Goal: Task Accomplishment & Management: Complete application form

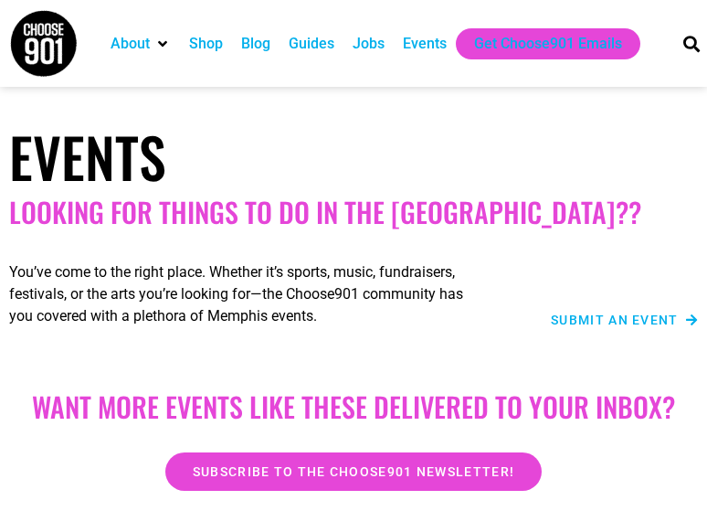
click at [574, 314] on span "Submit an Event" at bounding box center [615, 319] width 128 height 13
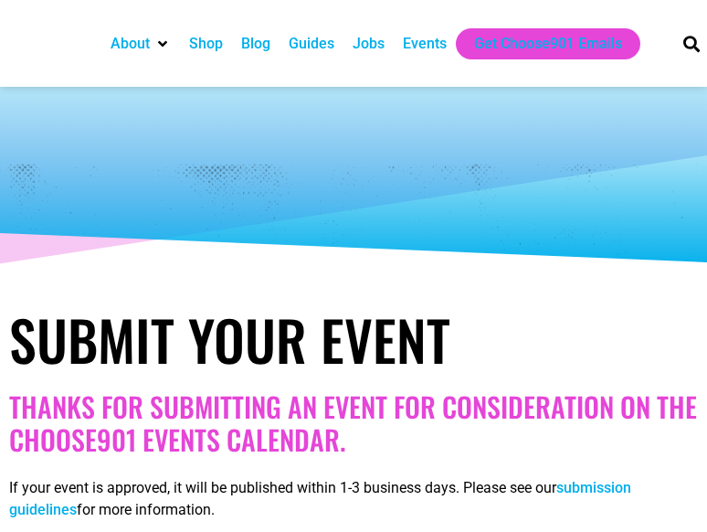
select select
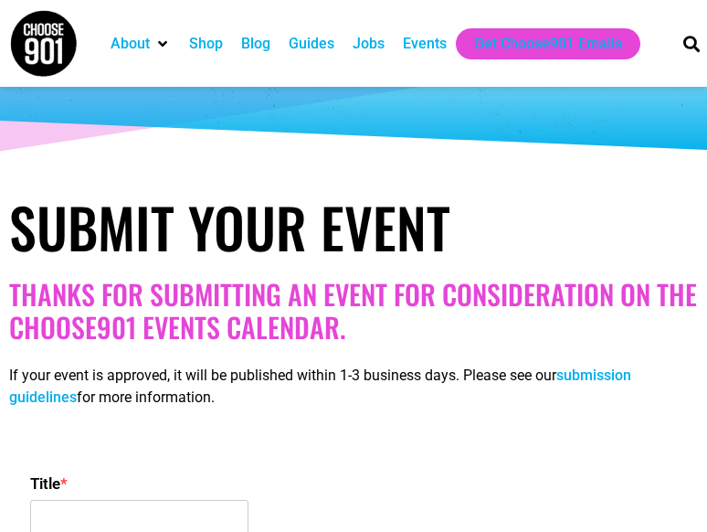
scroll to position [215, 0]
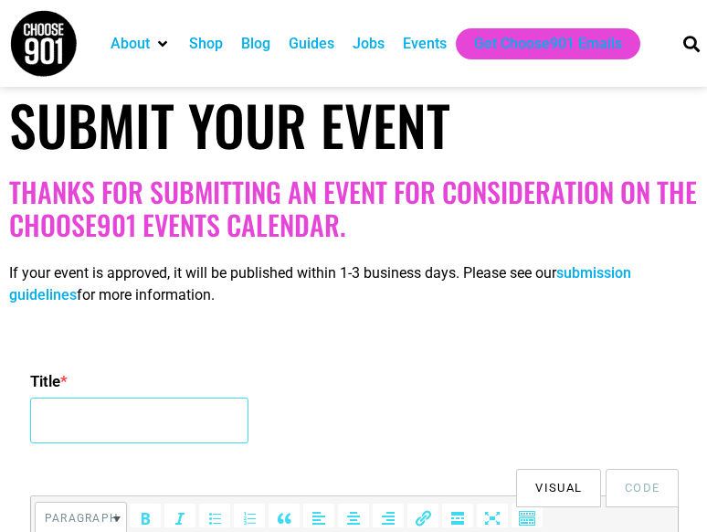
click at [140, 418] on input "Title *" at bounding box center [139, 420] width 218 height 46
click at [205, 418] on input "Title *" at bounding box center [139, 420] width 218 height 46
paste input "[URL][DOMAIN_NAME][DATE][PERSON_NAME]"
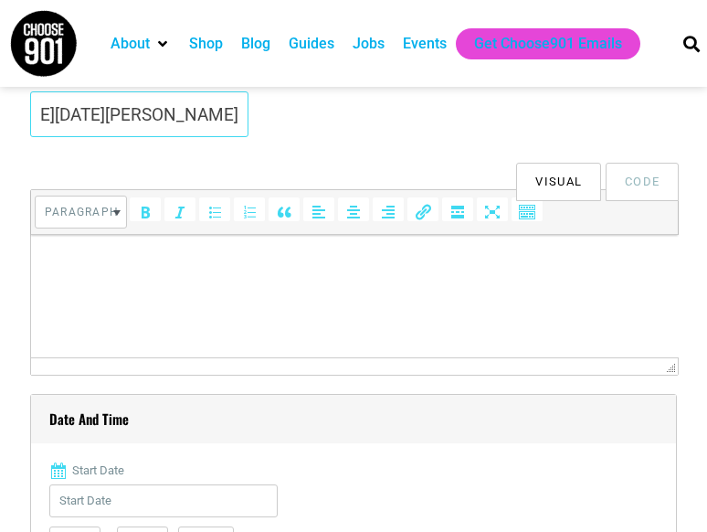
scroll to position [523, 0]
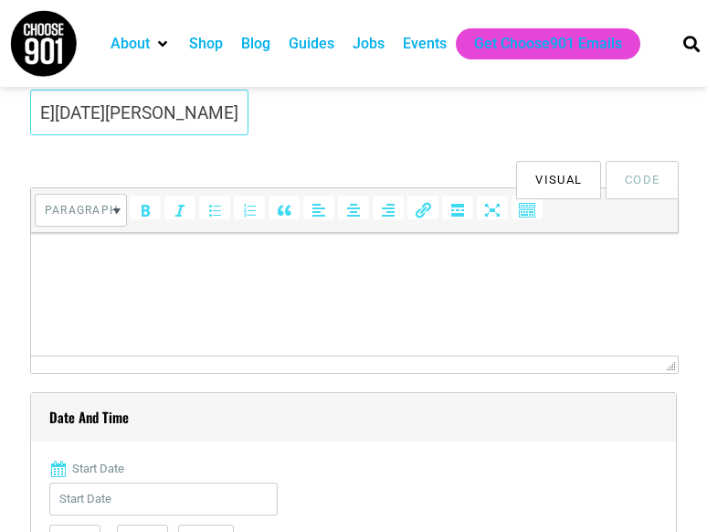
type input "[URL][DOMAIN_NAME][DATE][PERSON_NAME]"
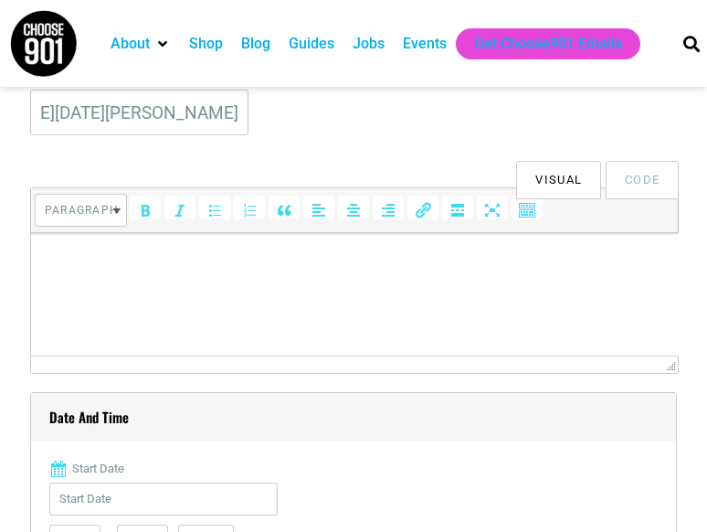
scroll to position [0, 0]
click at [641, 273] on html at bounding box center [354, 258] width 648 height 51
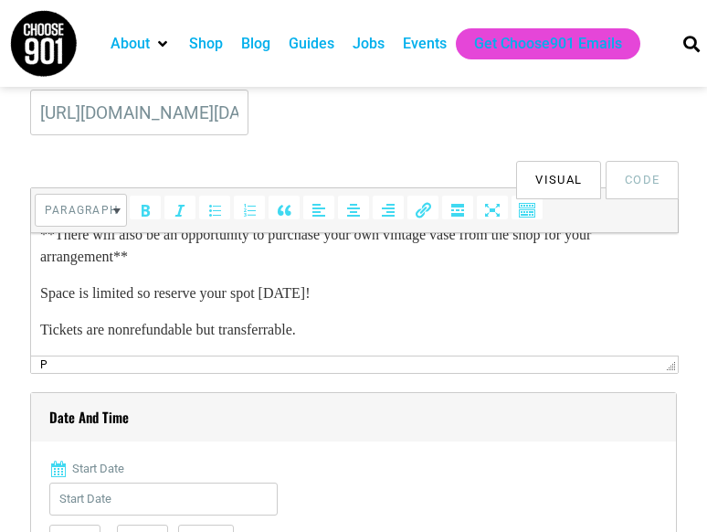
scroll to position [594, 0]
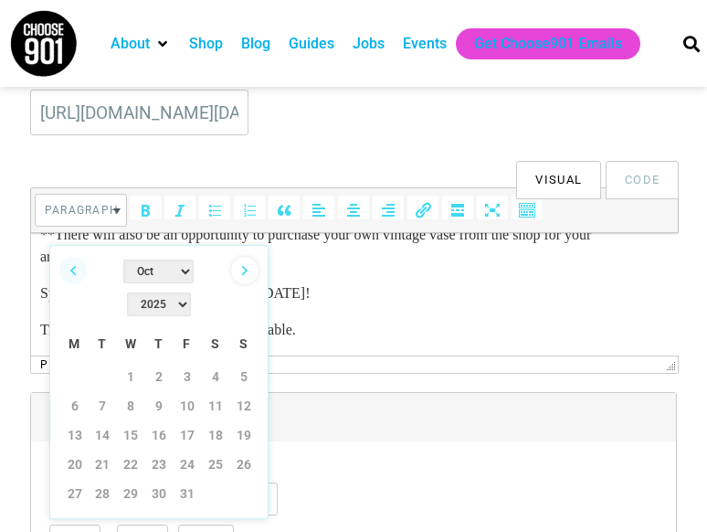
click at [242, 270] on link "Next" at bounding box center [244, 270] width 27 height 27
click at [101, 450] on link "18" at bounding box center [102, 463] width 27 height 27
type input "[DATE]"
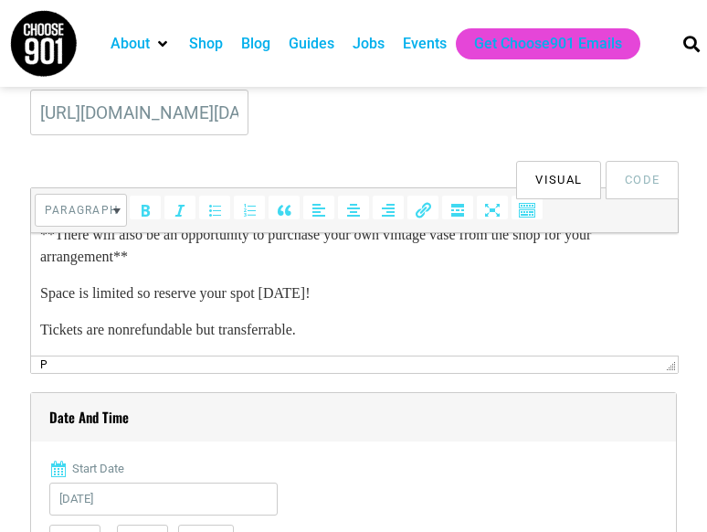
click at [335, 460] on label "Start Date" at bounding box center [353, 469] width 609 height 18
click at [278, 482] on input "[DATE]" at bounding box center [163, 498] width 228 height 33
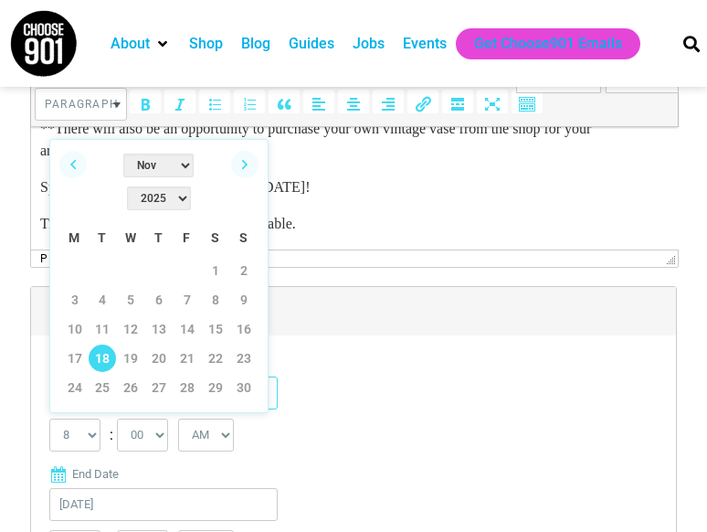
scroll to position [631, 0]
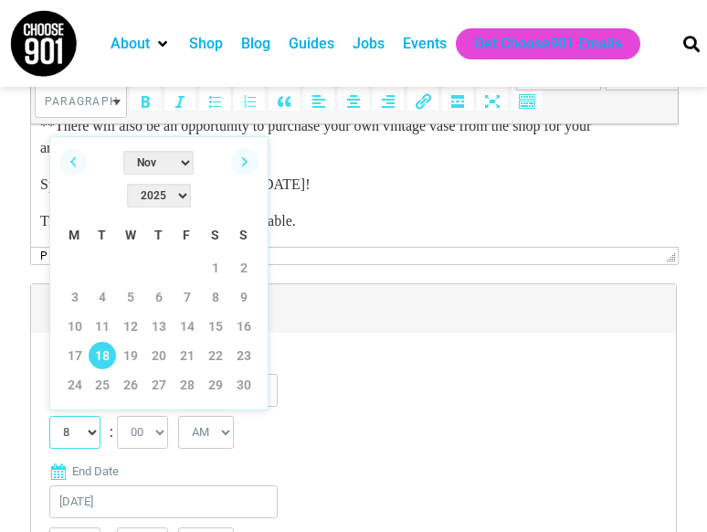
click at [86, 429] on select "0 1 2 3 4 5 6 7 8 9 10 11 12" at bounding box center [74, 432] width 51 height 33
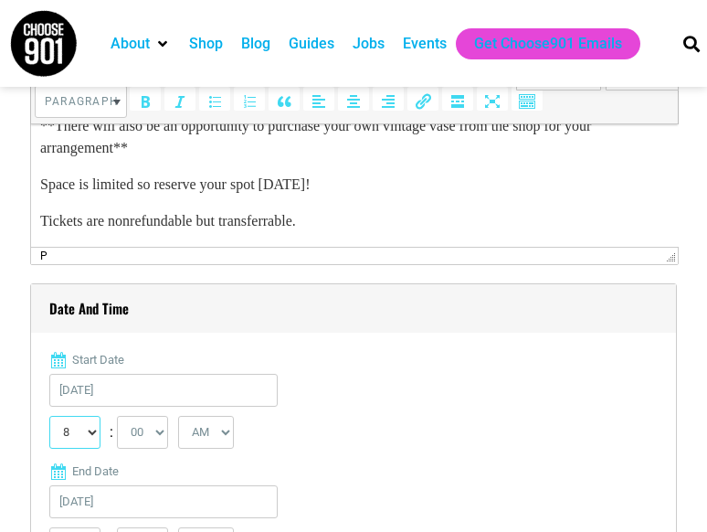
select select "6"
click at [49, 416] on select "0 1 2 3 4 5 6 7 8 9 10 11 12" at bounding box center [74, 432] width 51 height 33
click at [206, 432] on select "AM PM" at bounding box center [206, 432] width 56 height 33
select select "PM"
click at [181, 416] on select "AM PM" at bounding box center [206, 432] width 56 height 33
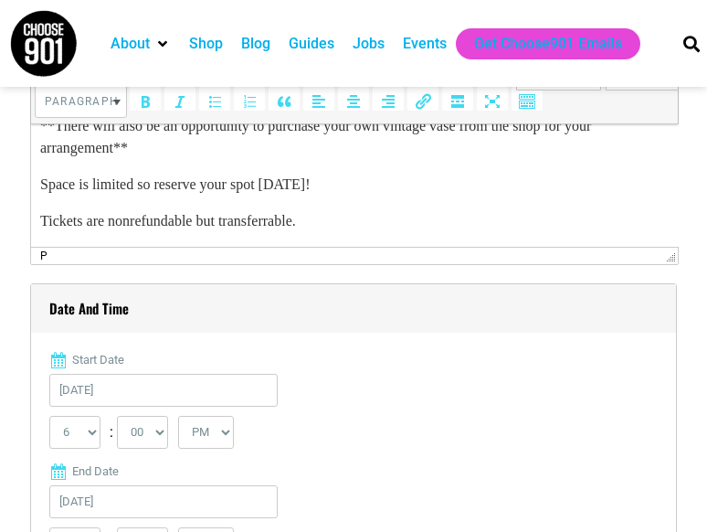
click at [373, 464] on label "End Date" at bounding box center [353, 471] width 609 height 18
click at [278, 485] on input "[DATE]" at bounding box center [163, 501] width 228 height 33
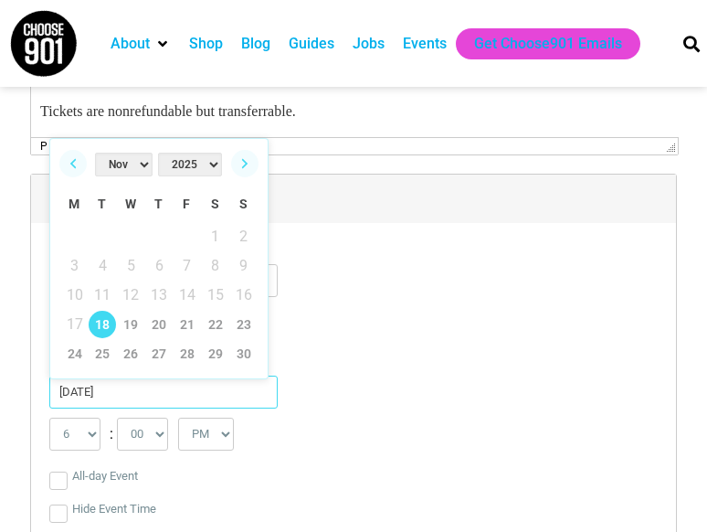
scroll to position [746, 0]
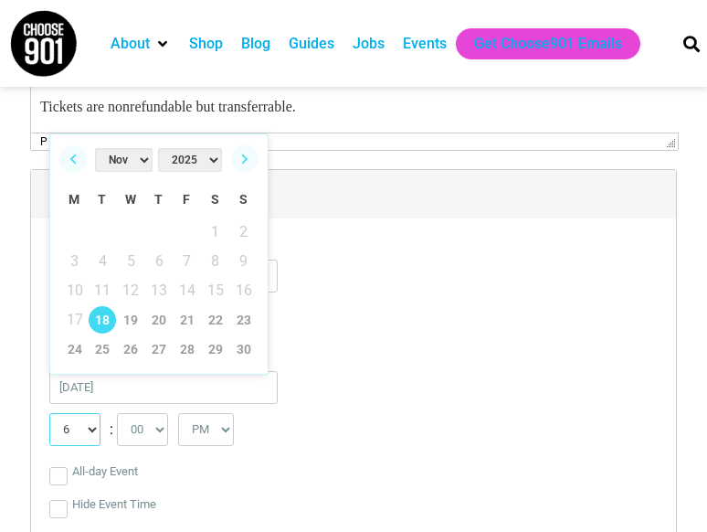
click at [66, 430] on select "1 2 3 4 5 6 7 8 9 10 11 12" at bounding box center [74, 429] width 51 height 33
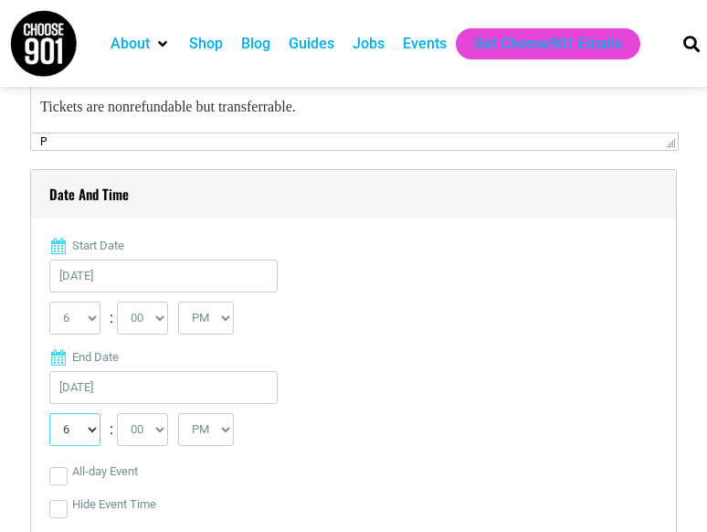
select select "8"
click at [49, 413] on select "1 2 3 4 5 6 7 8 9 10 11 12" at bounding box center [74, 429] width 51 height 33
click at [353, 467] on div "All-day Event" at bounding box center [353, 471] width 609 height 33
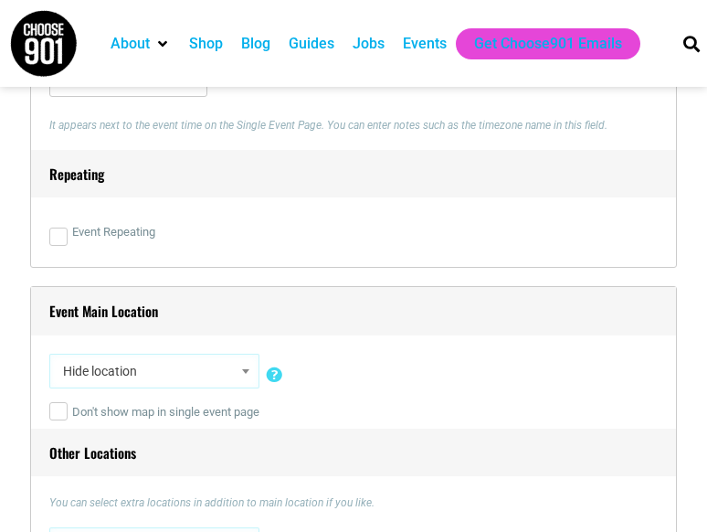
scroll to position [1240, 0]
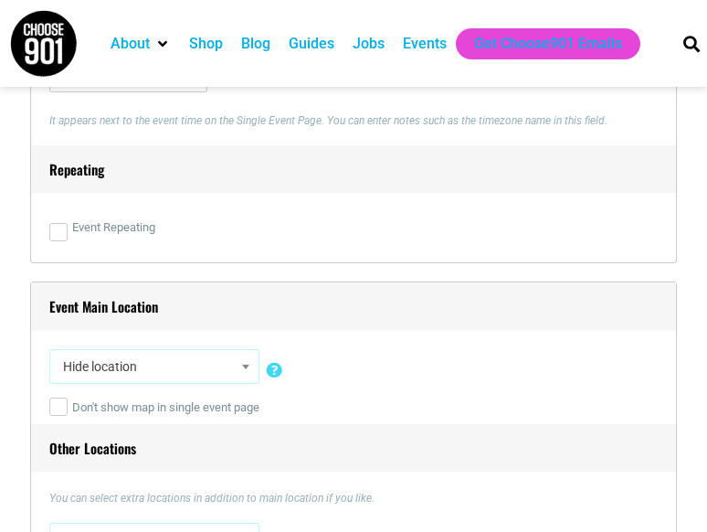
select select "5333"
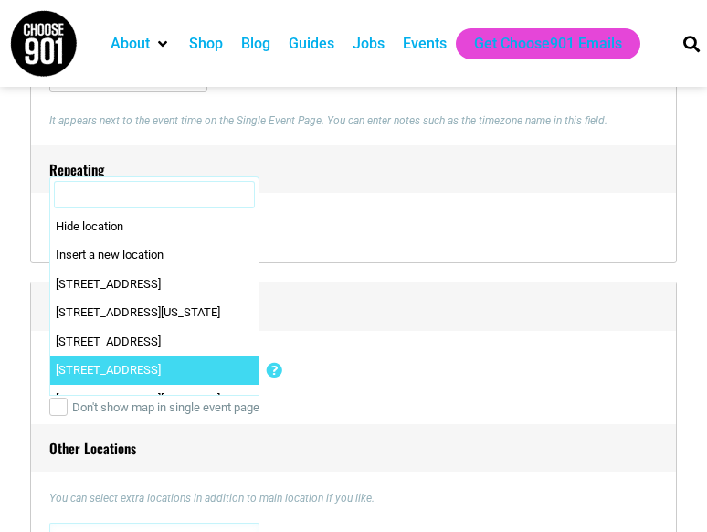
scroll to position [132, 0]
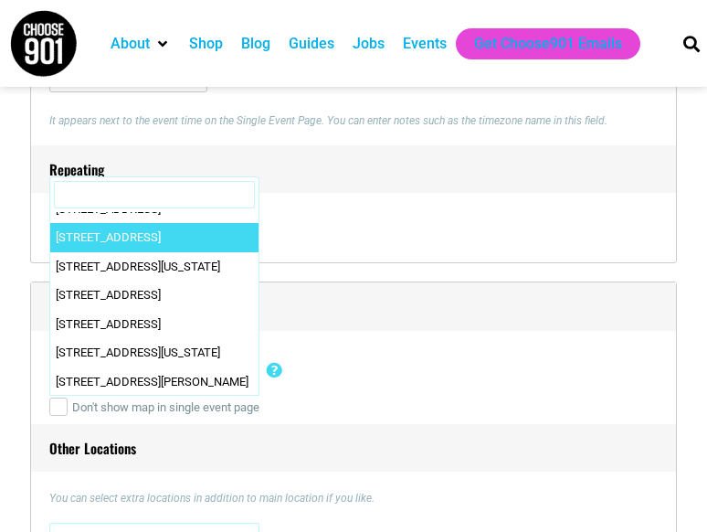
drag, startPoint x: 217, startPoint y: 381, endPoint x: 106, endPoint y: 379, distance: 110.6
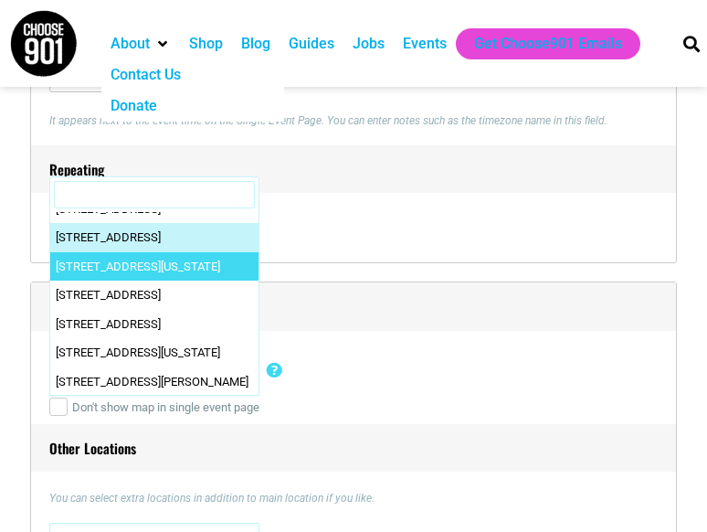
click at [98, 195] on input "Search" at bounding box center [154, 194] width 201 height 27
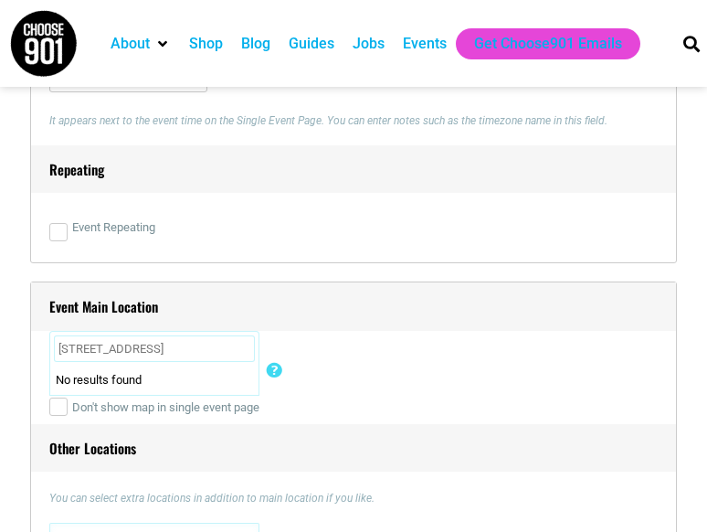
click at [148, 388] on li "No results found" at bounding box center [154, 379] width 208 height 29
drag, startPoint x: 178, startPoint y: 347, endPoint x: 167, endPoint y: 344, distance: 11.3
click at [167, 344] on input "[STREET_ADDRESS]" at bounding box center [154, 348] width 201 height 27
drag, startPoint x: 169, startPoint y: 347, endPoint x: 6, endPoint y: 340, distance: 162.8
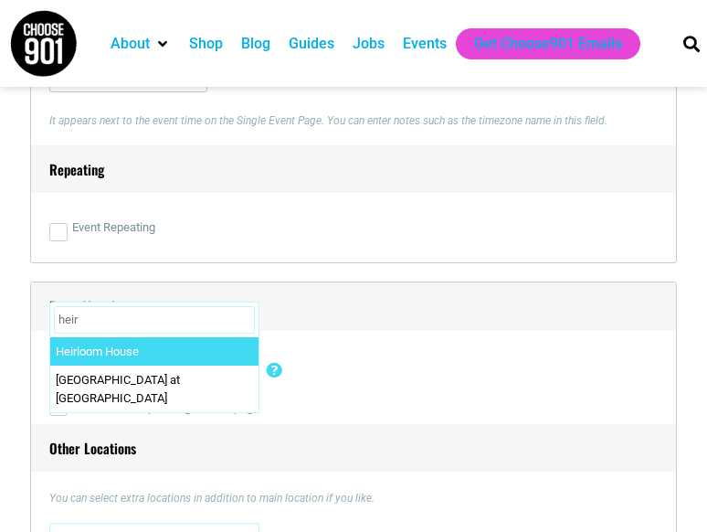
type input "heir"
select select "5549"
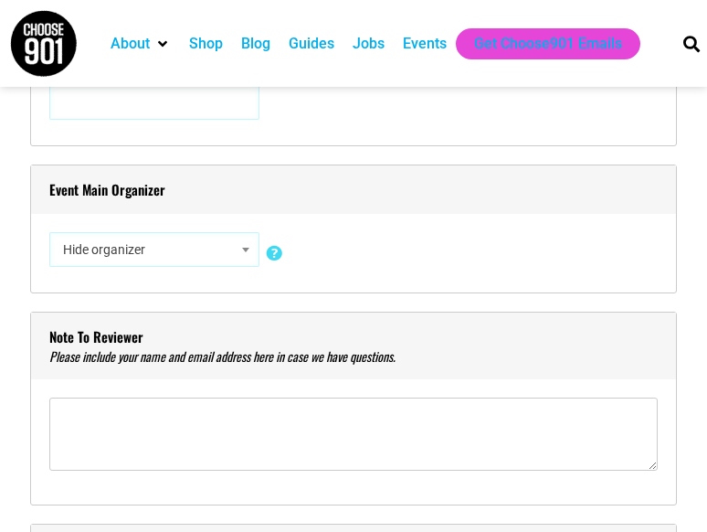
scroll to position [1680, 0]
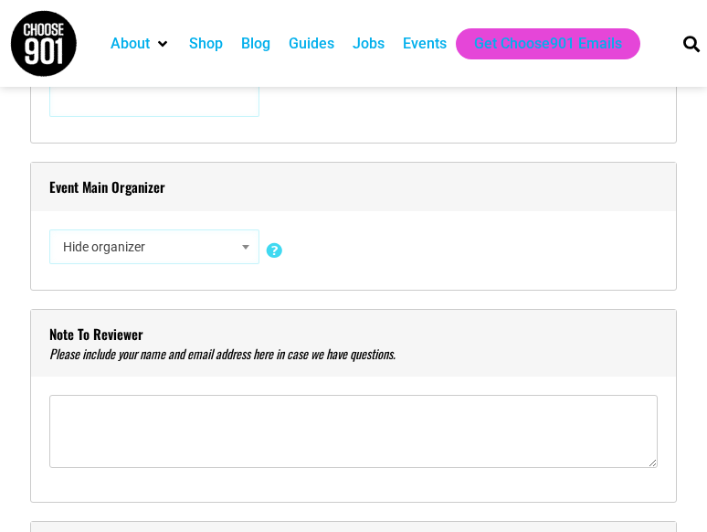
click at [239, 259] on span at bounding box center [246, 247] width 18 height 24
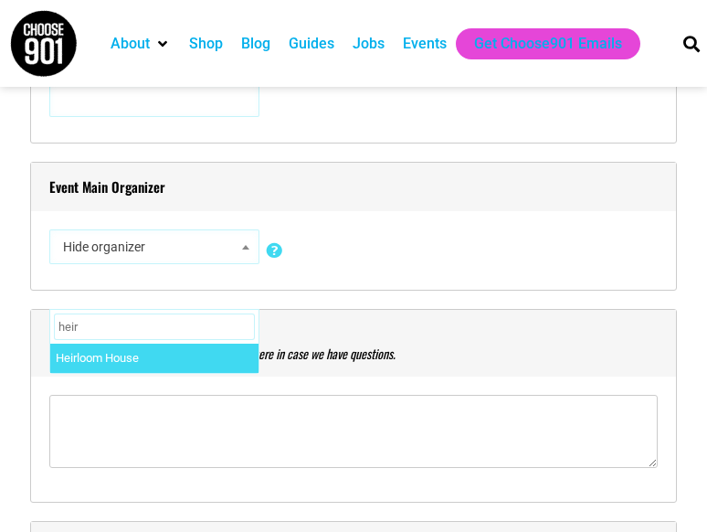
type input "heir"
select select "5207"
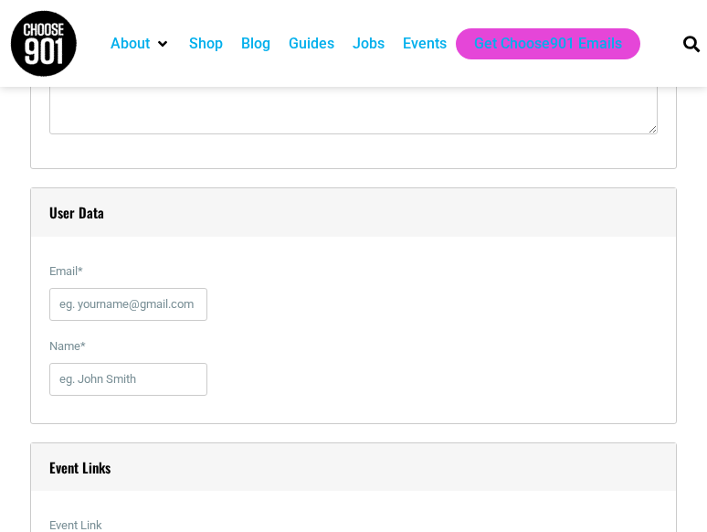
scroll to position [1829, 0]
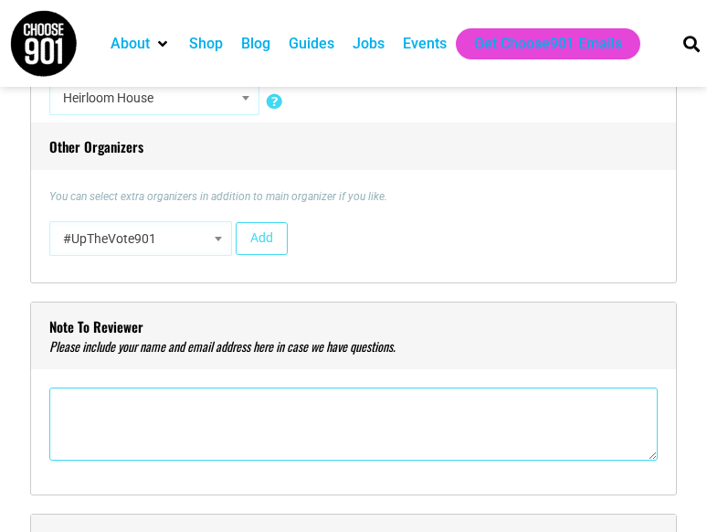
click at [182, 429] on textarea"] at bounding box center [353, 423] width 609 height 73
type textarea"] "m"
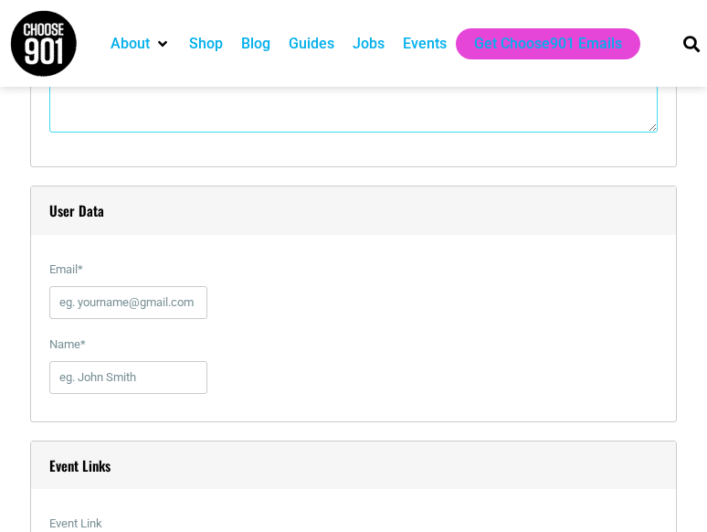
scroll to position [2178, 0]
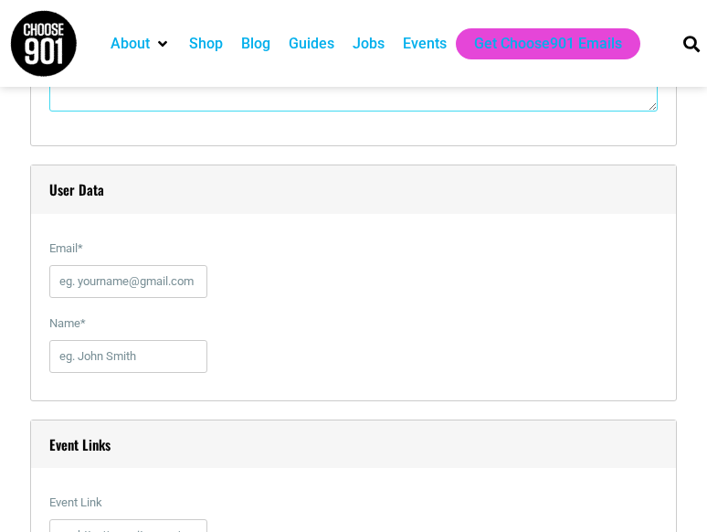
type textarea"] "[PERSON_NAME] [EMAIL_ADDRESS][DOMAIN_NAME]"
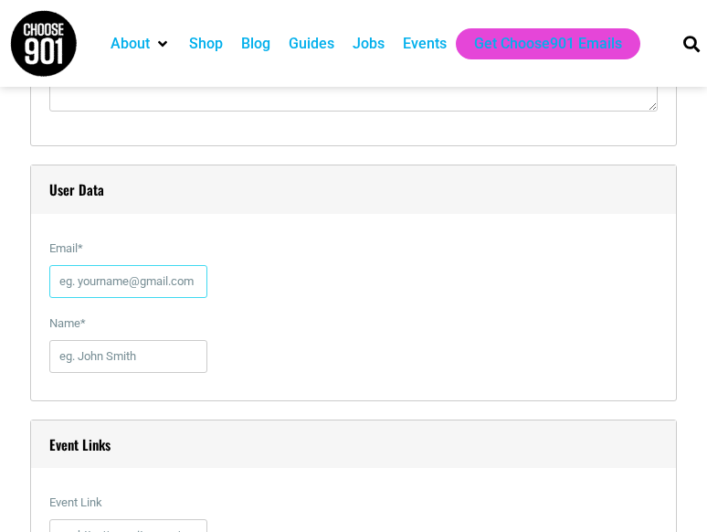
click at [143, 298] on input "Email *" at bounding box center [128, 281] width 158 height 33
type input "[EMAIL_ADDRESS][DOMAIN_NAME]"
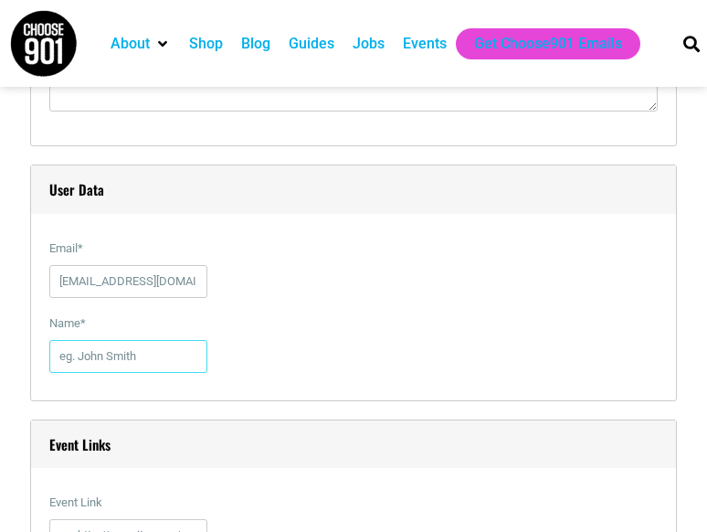
click at [110, 373] on input "Name *" at bounding box center [128, 356] width 158 height 33
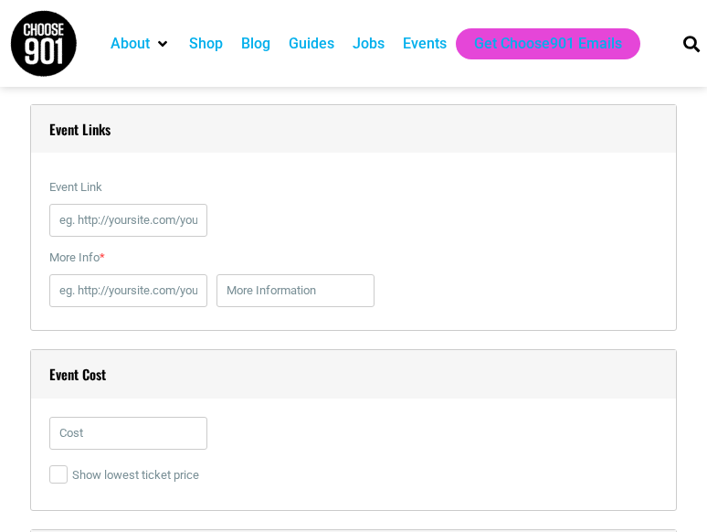
scroll to position [2494, 0]
type input "[PERSON_NAME]"
click at [90, 233] on input "Event Link" at bounding box center [128, 219] width 158 height 33
paste input "[URL][DOMAIN_NAME][DATE][PERSON_NAME]"
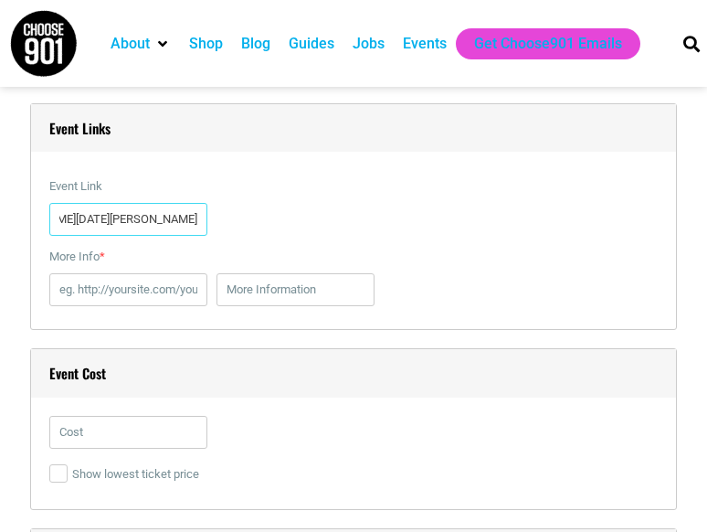
type input "[URL][DOMAIN_NAME][DATE][PERSON_NAME]"
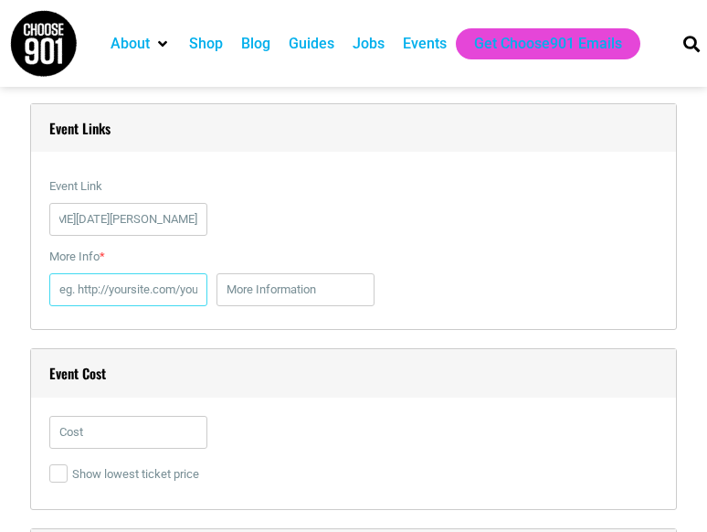
scroll to position [0, 0]
click at [70, 306] on input "More Info *" at bounding box center [128, 289] width 158 height 33
paste input "[URL][DOMAIN_NAME][DATE][PERSON_NAME]"
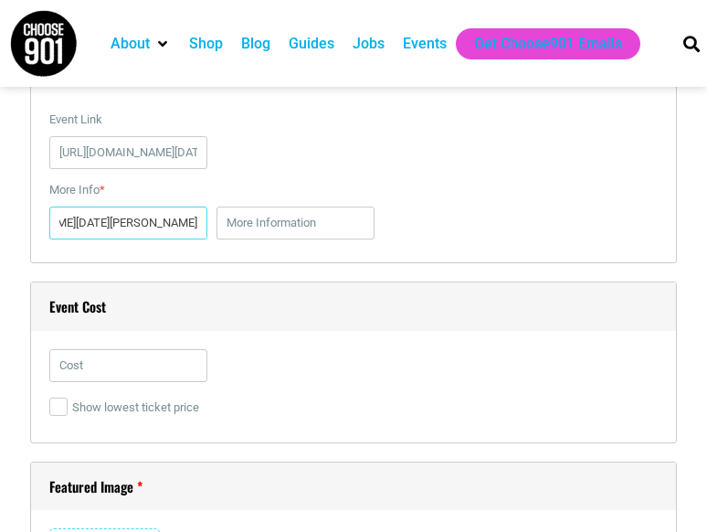
scroll to position [2562, 0]
type input "[URL][DOMAIN_NAME][DATE][PERSON_NAME]"
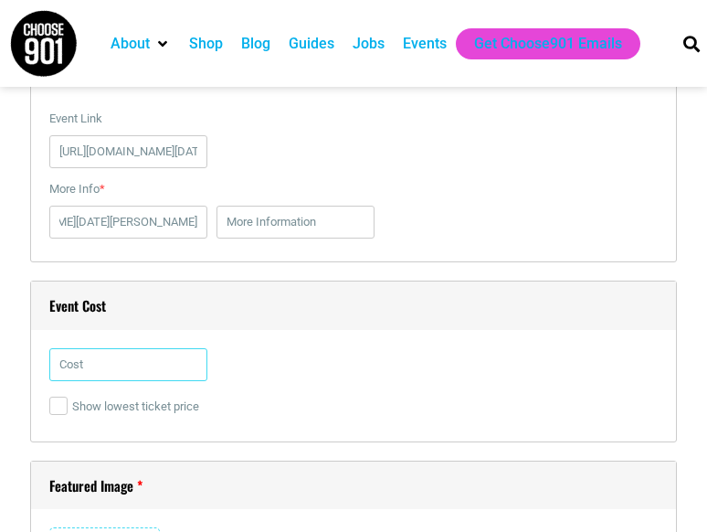
scroll to position [0, 0]
click at [95, 381] on input "text" at bounding box center [128, 364] width 158 height 33
type input "110"
click at [244, 423] on label "Show lowest ticket price" at bounding box center [353, 406] width 609 height 33
click at [68, 415] on input "Show lowest ticket price" at bounding box center [58, 406] width 18 height 18
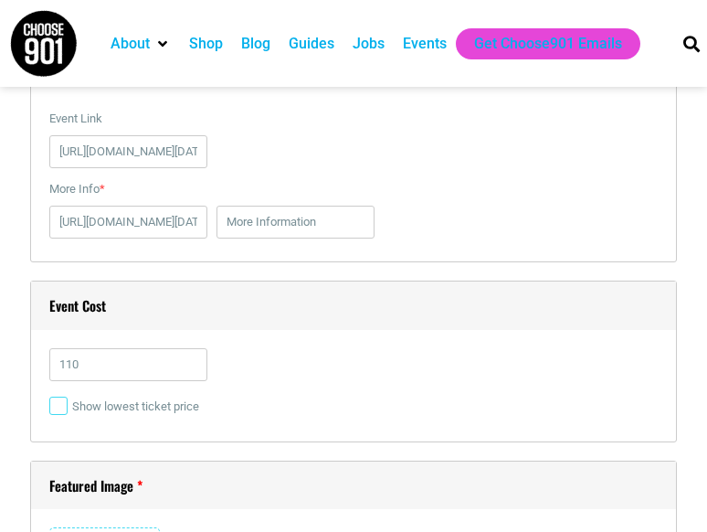
checkbox input "true"
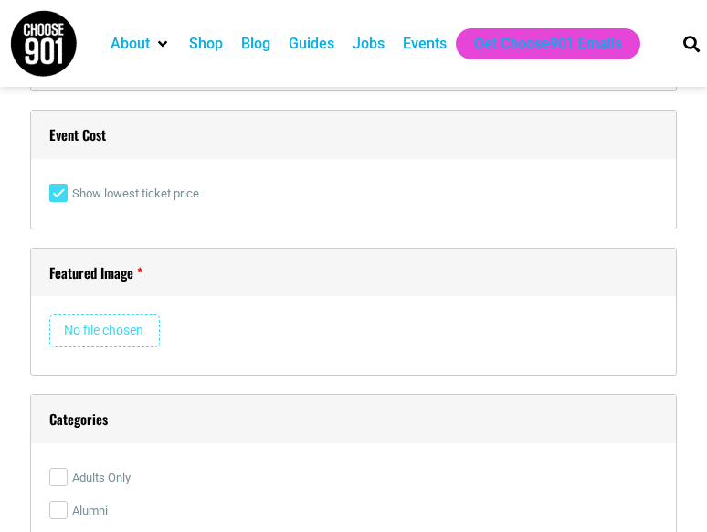
scroll to position [2793, 0]
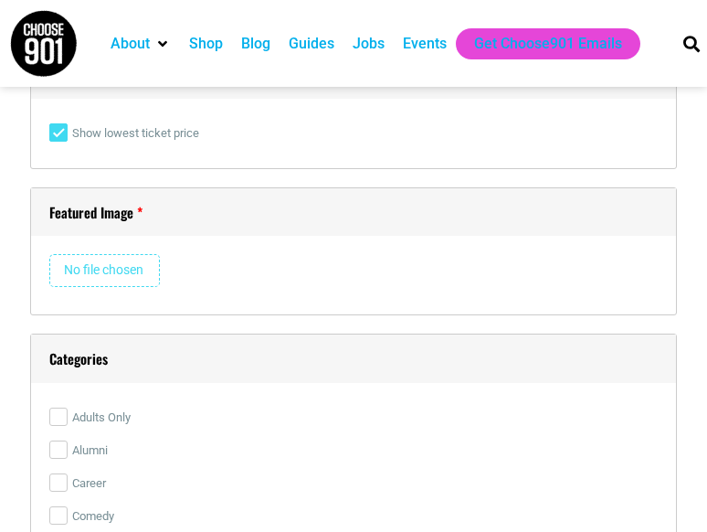
click at [101, 296] on div "Remove Image" at bounding box center [353, 275] width 609 height 42
click at [96, 283] on input "file" at bounding box center [104, 270] width 111 height 33
type input "C:\fakepath\IMG_4278.jpeg"
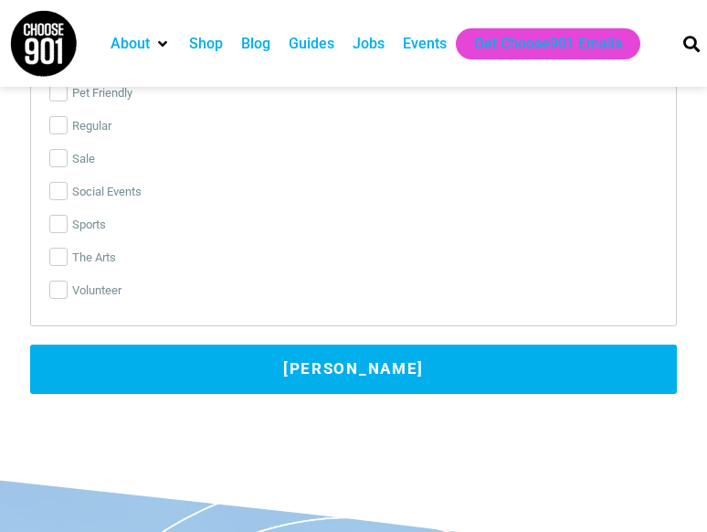
scroll to position [4566, 0]
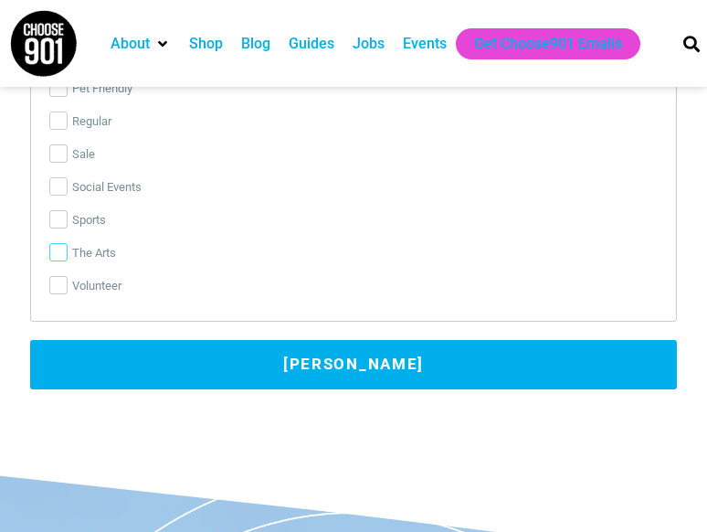
click at [57, 261] on input "The Arts" at bounding box center [58, 252] width 18 height 18
checkbox input "true"
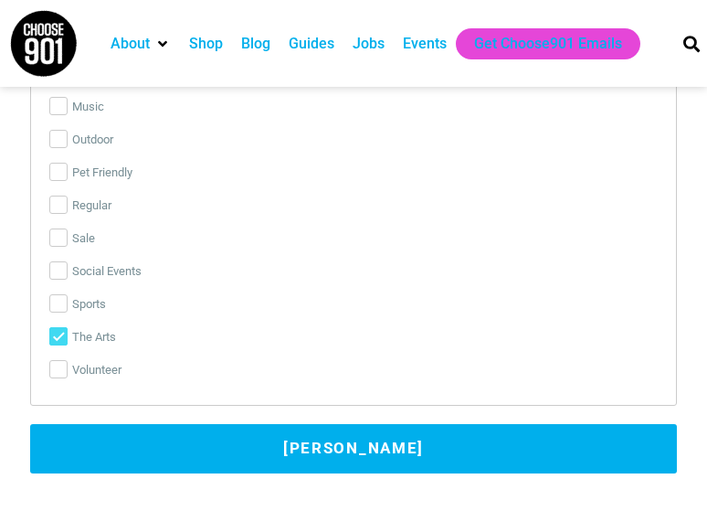
scroll to position [4488, 0]
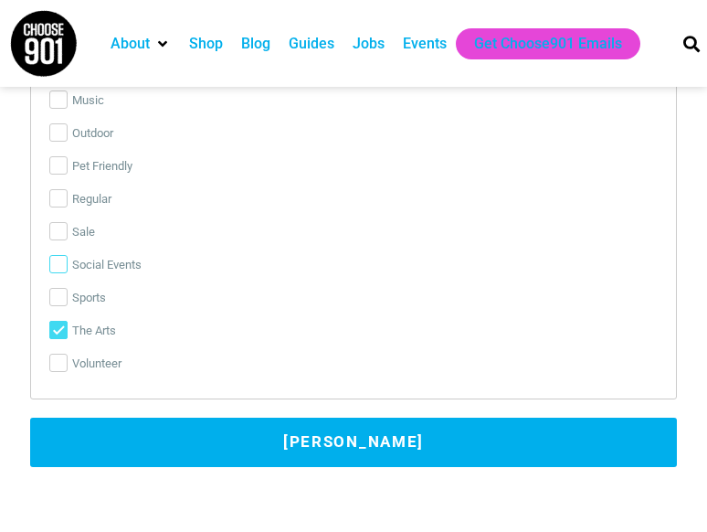
click at [57, 273] on input "Social Events" at bounding box center [58, 264] width 18 height 18
checkbox input "true"
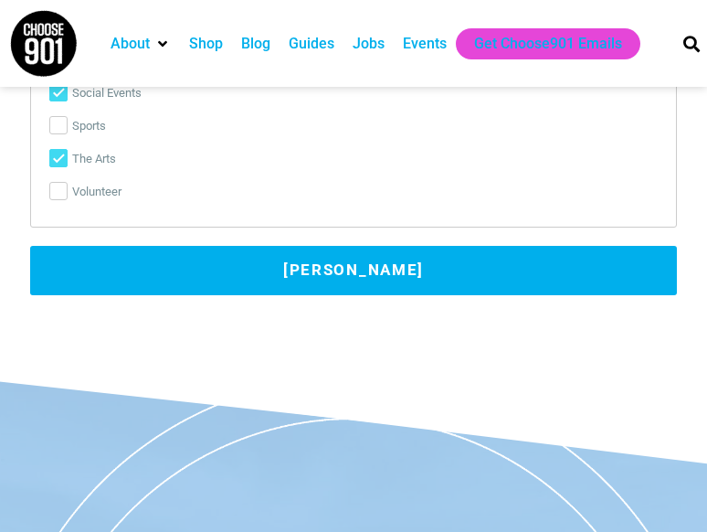
scroll to position [4604, 0]
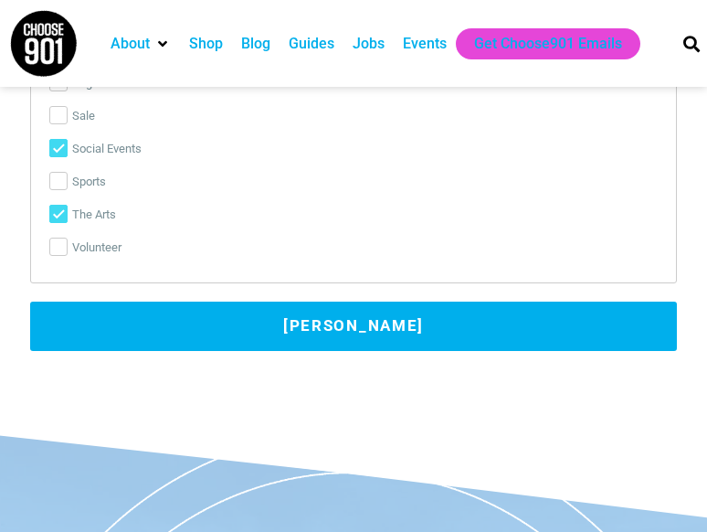
click at [319, 335] on button "[PERSON_NAME]" at bounding box center [354, 326] width 648 height 49
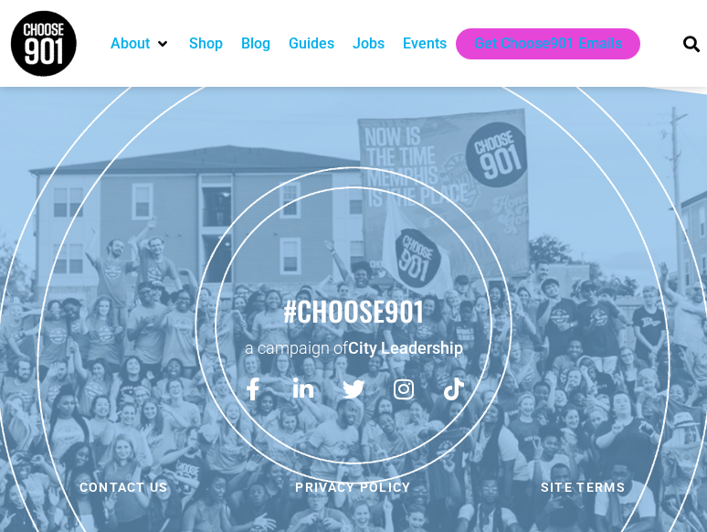
scroll to position [778, 0]
